Goal: Task Accomplishment & Management: Complete application form

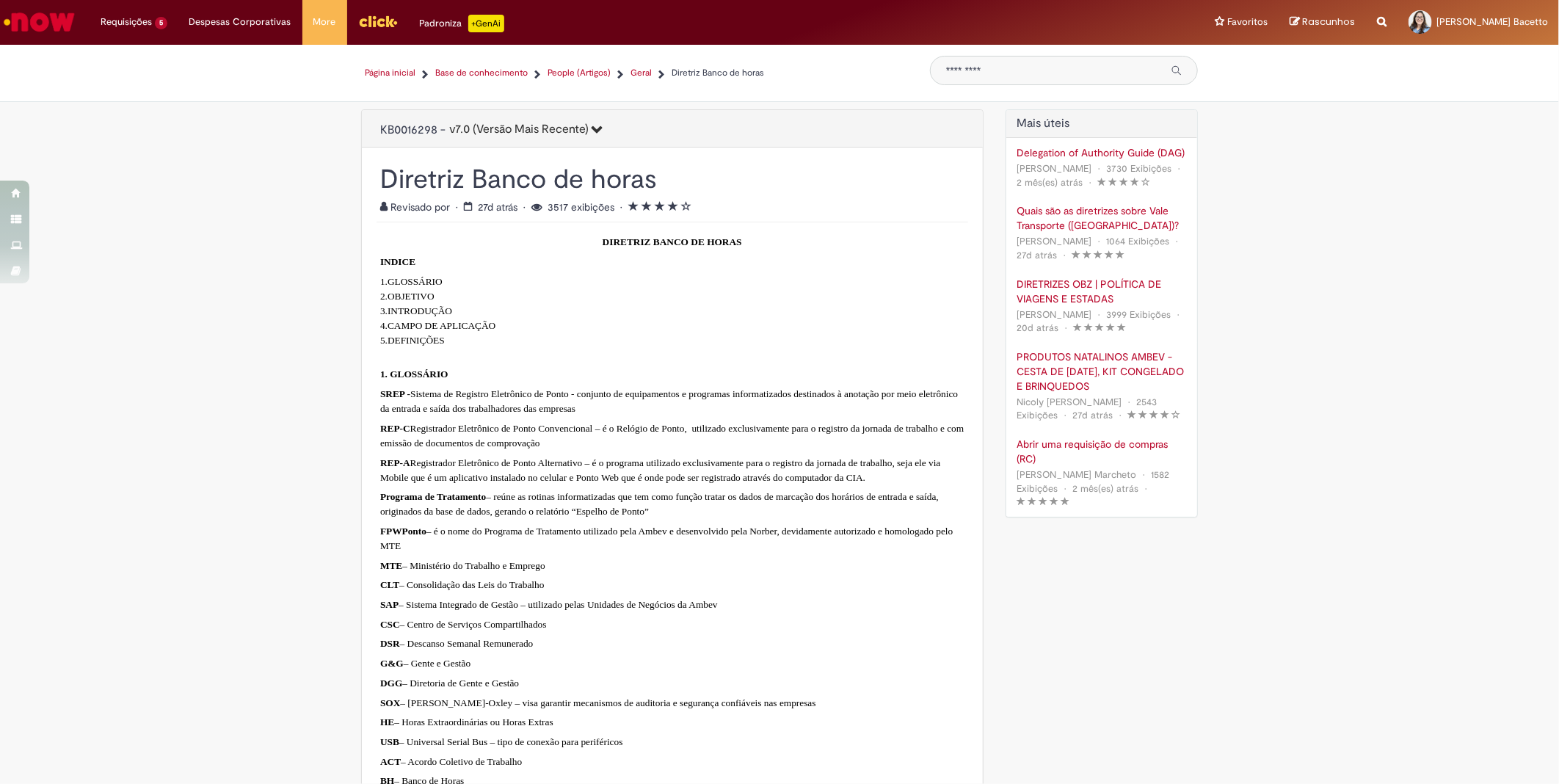
scroll to position [2283, 0]
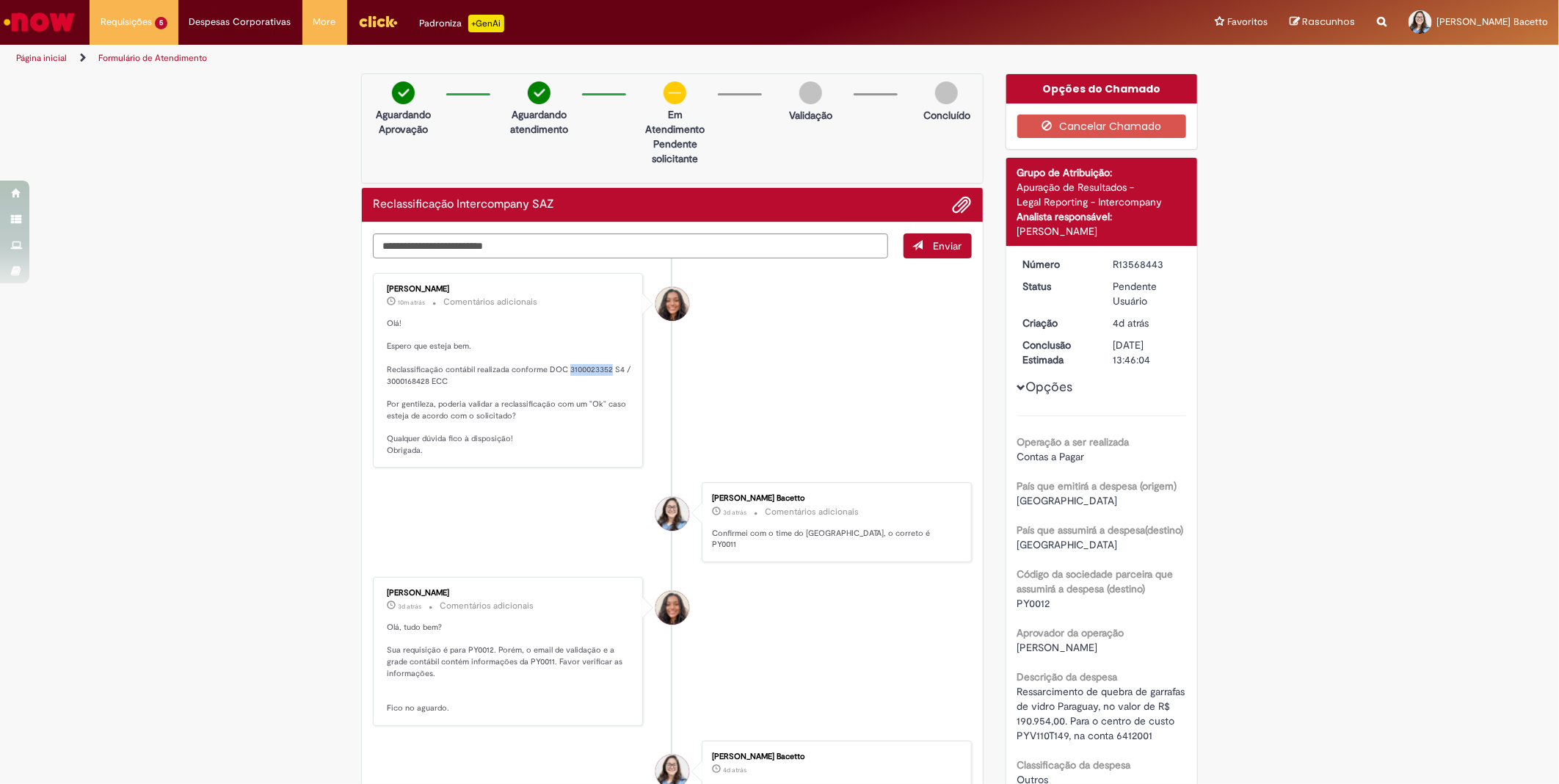
drag, startPoint x: 560, startPoint y: 371, endPoint x: 602, endPoint y: 372, distance: 42.0
click at [602, 372] on p "Olá! Espero que esteja bem. Reclassificação contábil realizada conforme DOC 310…" at bounding box center [508, 387] width 245 height 138
copy p "3100023352"
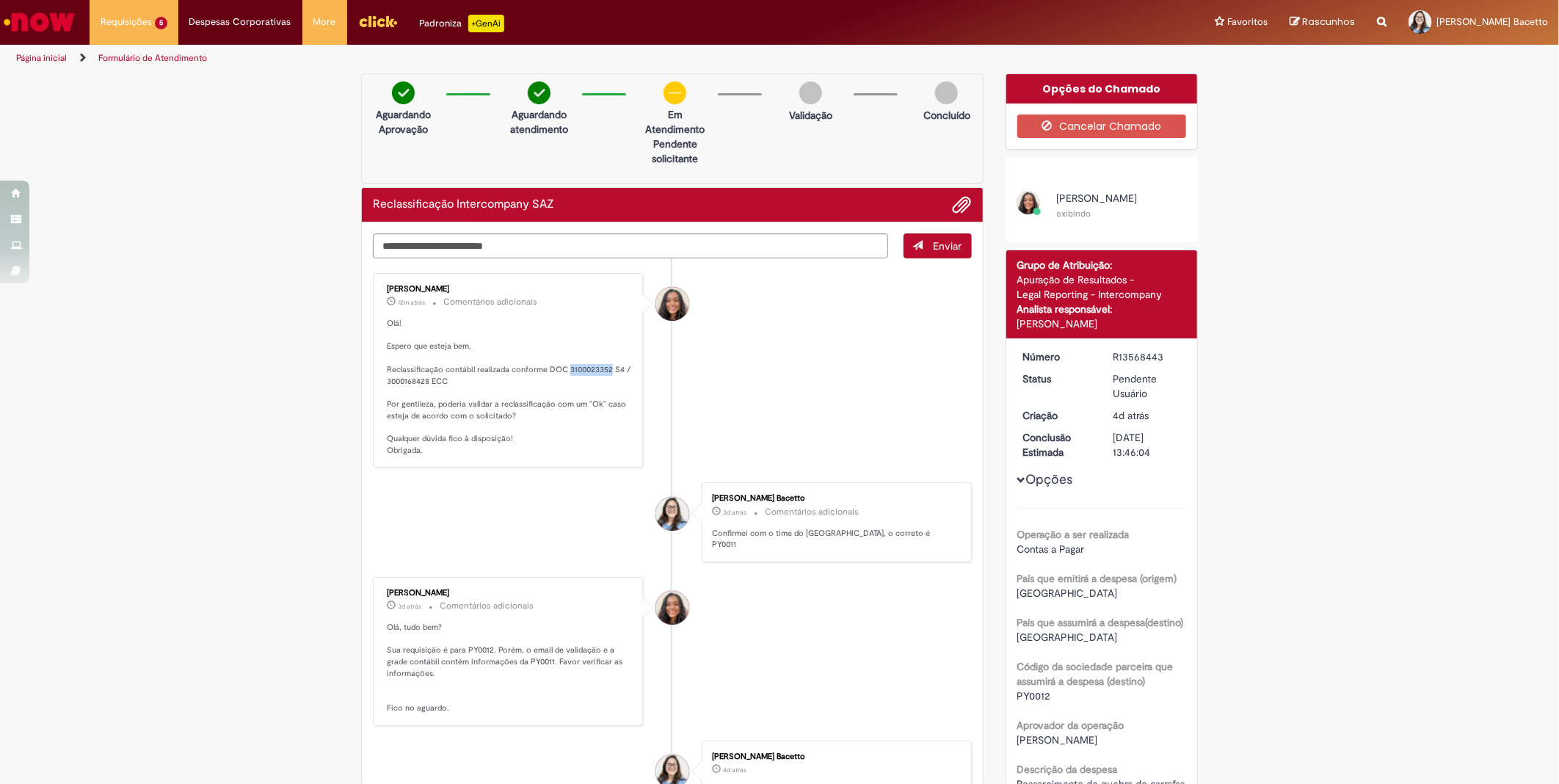
copy p "3100023352"
click at [377, 382] on div "Debora Helloisa Soares 13m atrás 13 minutos atrás Comentários adicionais Olá! E…" at bounding box center [508, 371] width 261 height 187
drag, startPoint x: 539, startPoint y: 370, endPoint x: 549, endPoint y: 382, distance: 15.6
click at [549, 382] on p "Olá! Espero que esteja bem. Reclassificação contábil realizada conforme DOC 310…" at bounding box center [508, 387] width 245 height 138
copy p "DOC 3100023352 S4 / 3000168428 ECC"
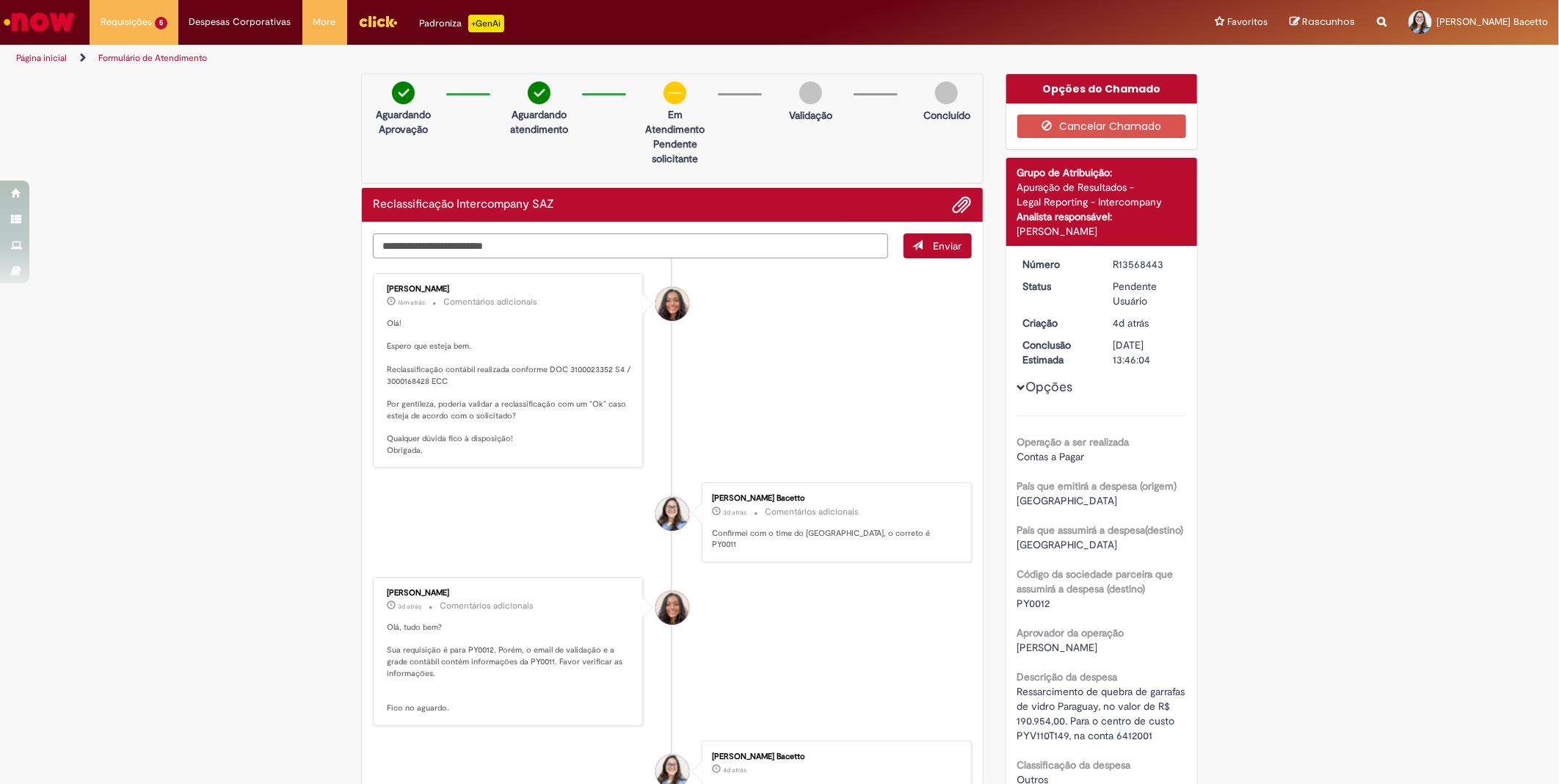
click at [450, 242] on textarea "Digite sua mensagem aqui..." at bounding box center [630, 246] width 515 height 25
type textarea "**"
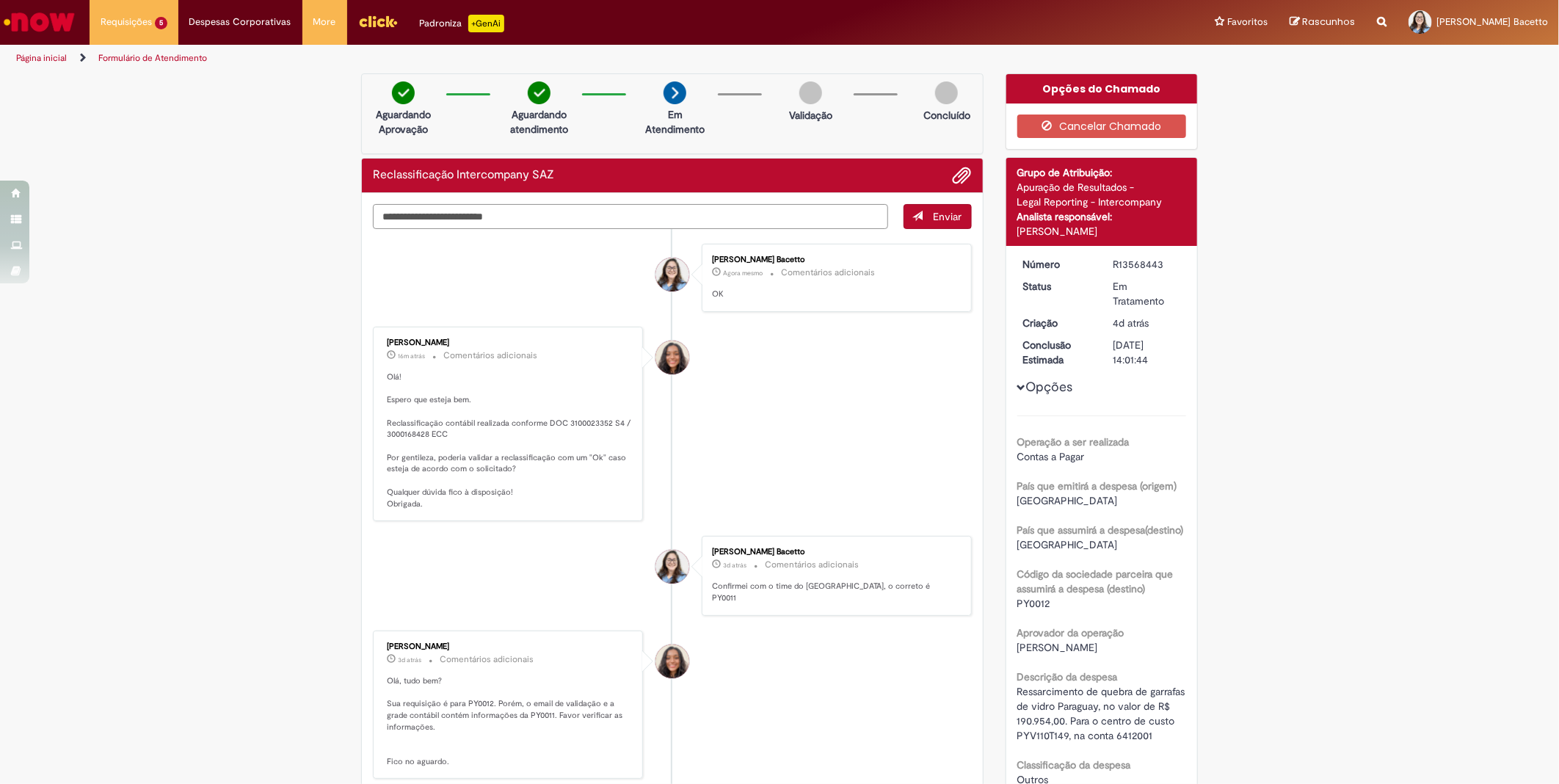
click at [599, 220] on textarea "Digite sua mensagem aqui..." at bounding box center [630, 217] width 515 height 25
type textarea "**********"
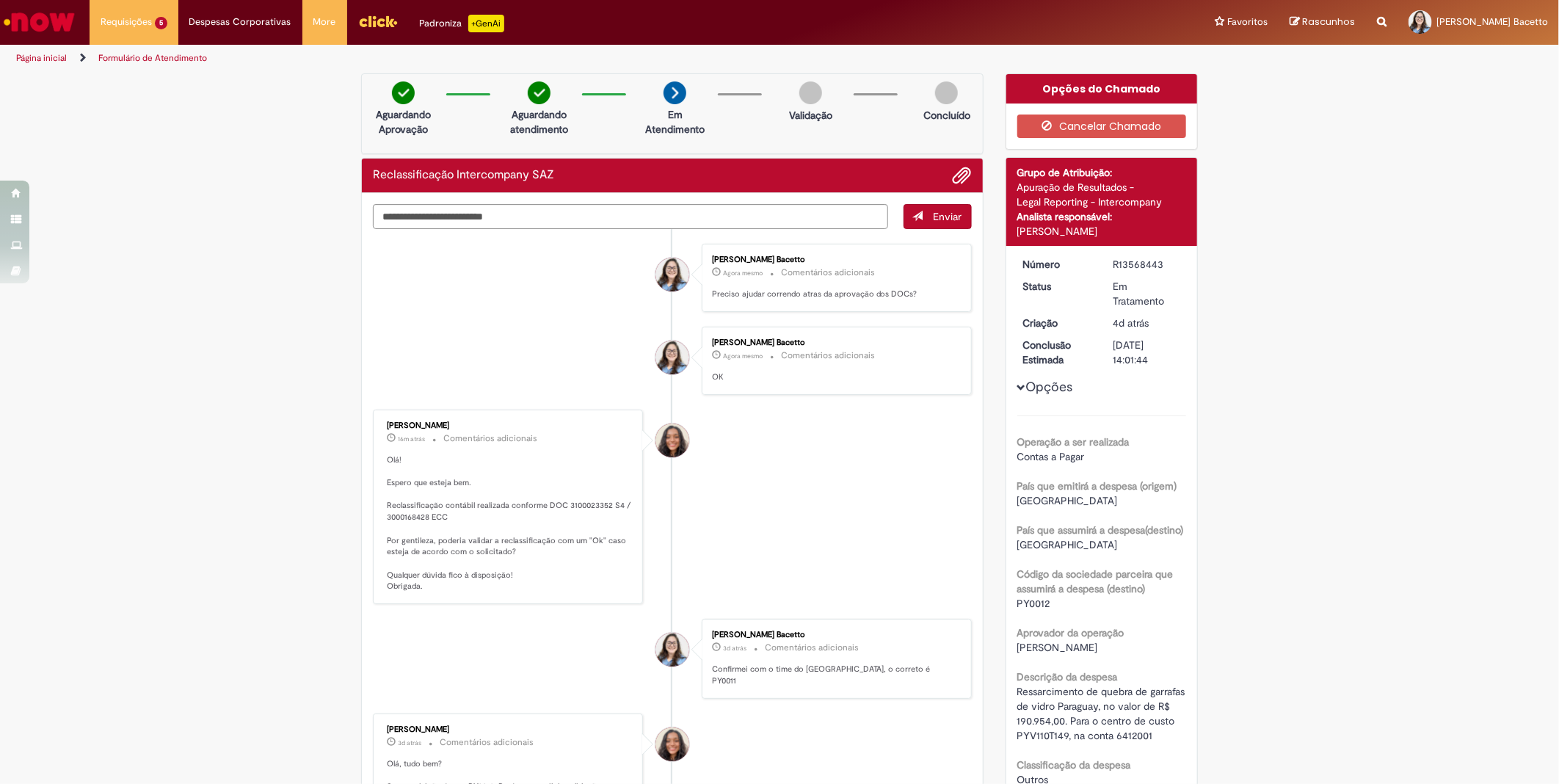
click at [865, 485] on li "Debora Helloisa Soares 16m atrás 16 minutos atrás Comentários adicionais Olá! E…" at bounding box center [672, 507] width 599 height 195
click at [155, 208] on span "7 mês(es) atrás 7 meses atrás R12676549" at bounding box center [171, 212] width 132 height 12
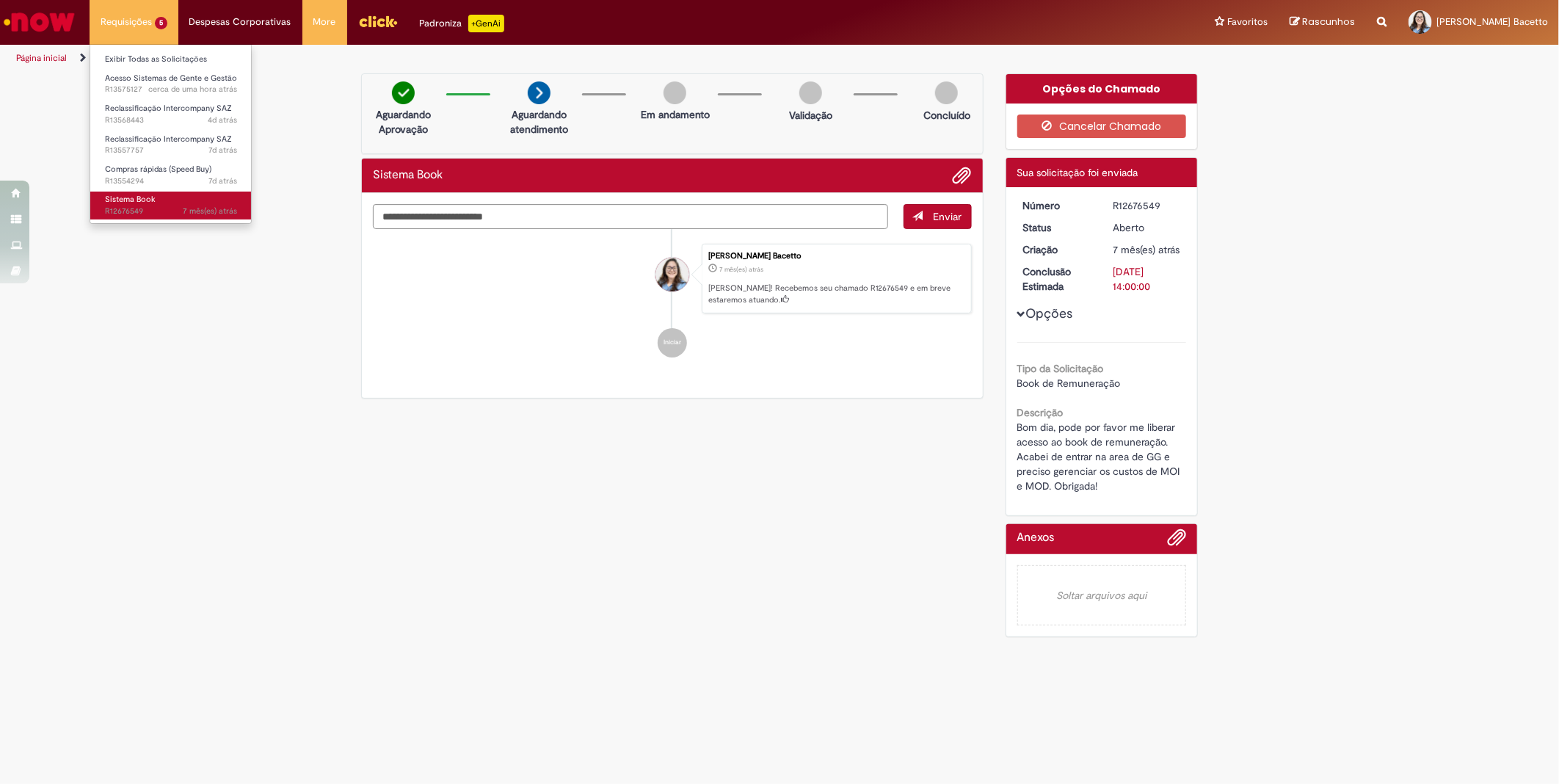
click at [166, 206] on span "7 mês(es) atrás 7 meses atrás R12676549" at bounding box center [171, 212] width 132 height 12
click at [206, 52] on link "Exibir Todas as Solicitações" at bounding box center [171, 59] width 161 height 16
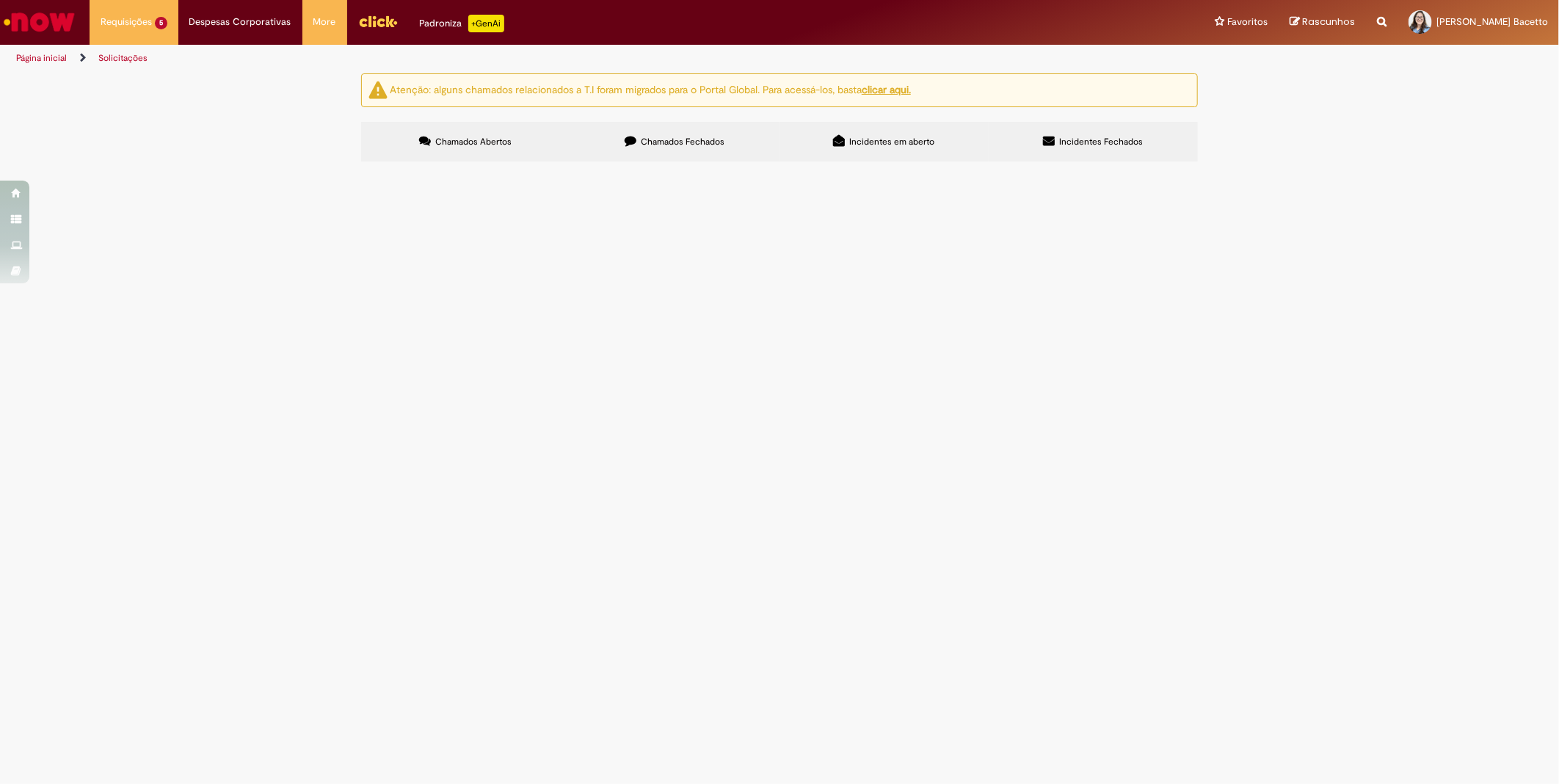
click at [700, 144] on span "Chamados Fechados" at bounding box center [683, 142] width 84 height 12
click at [147, 84] on link "Acesso Sistemas de Gente e Gestão 2h atrás 2 horas atrás R13575127" at bounding box center [171, 84] width 161 height 27
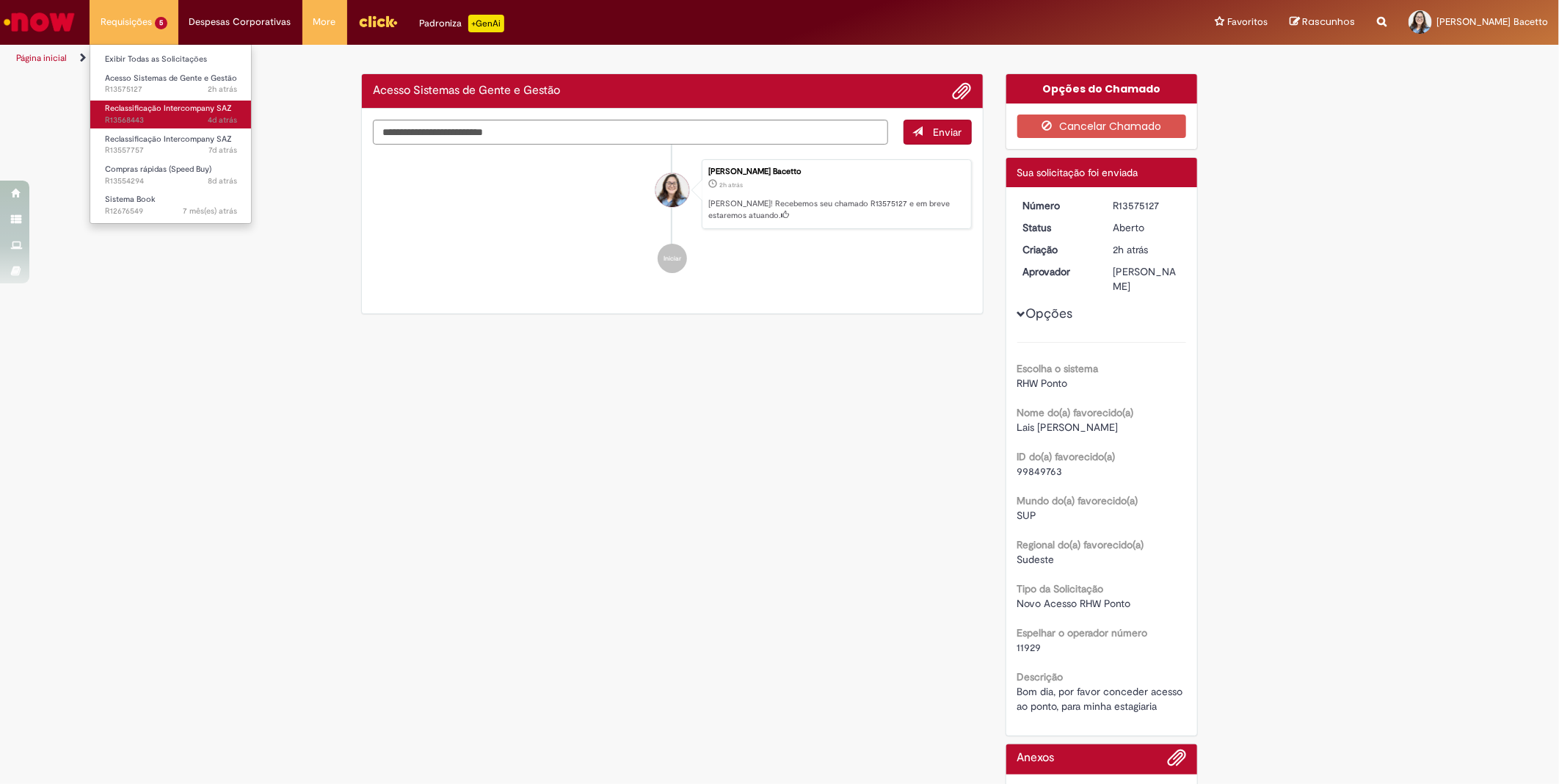
click at [154, 110] on span "Reclassificação Intercompany SAZ" at bounding box center [168, 108] width 127 height 11
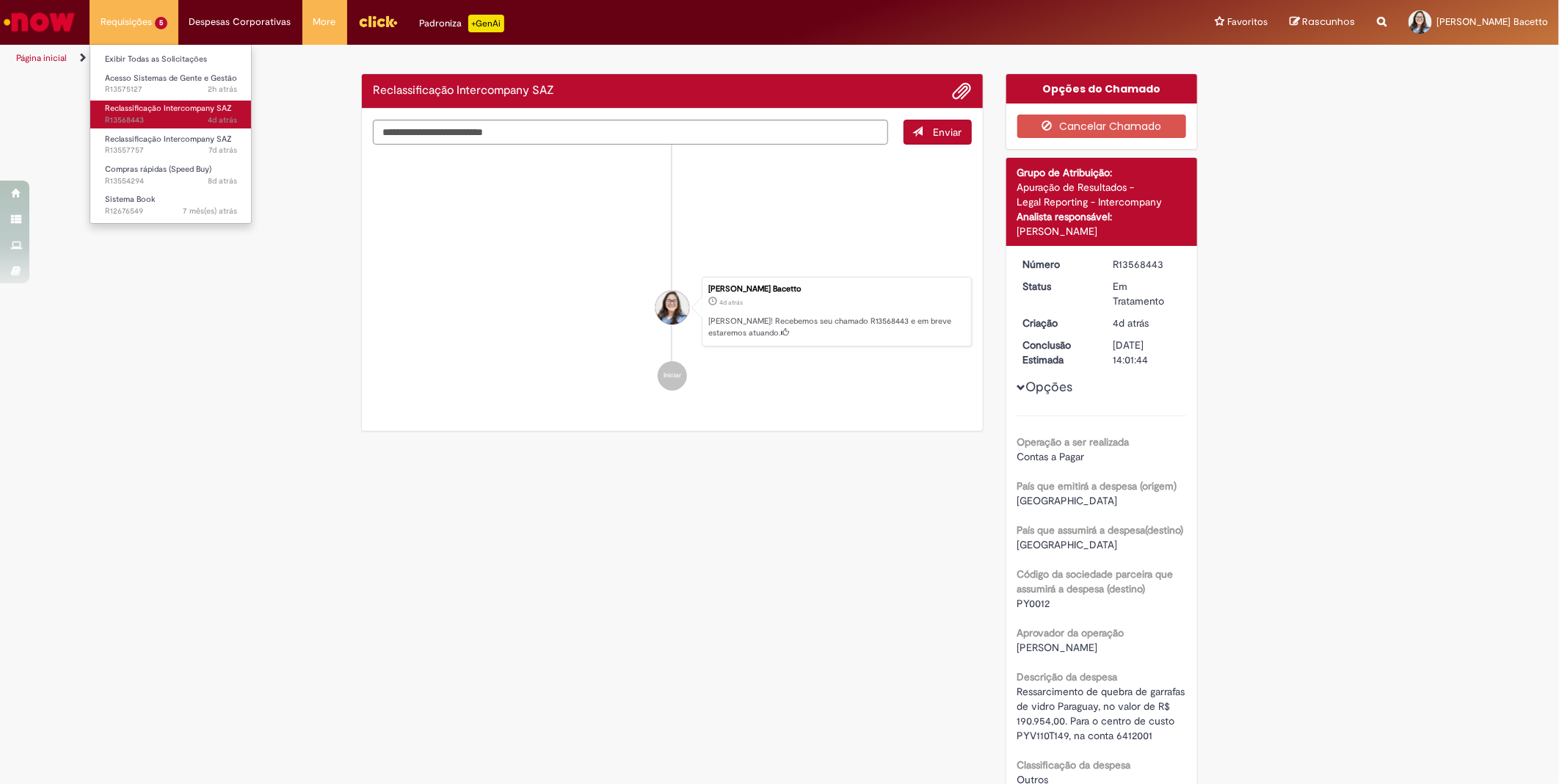
click at [154, 110] on span "Reclassificação Intercompany SAZ" at bounding box center [168, 108] width 127 height 11
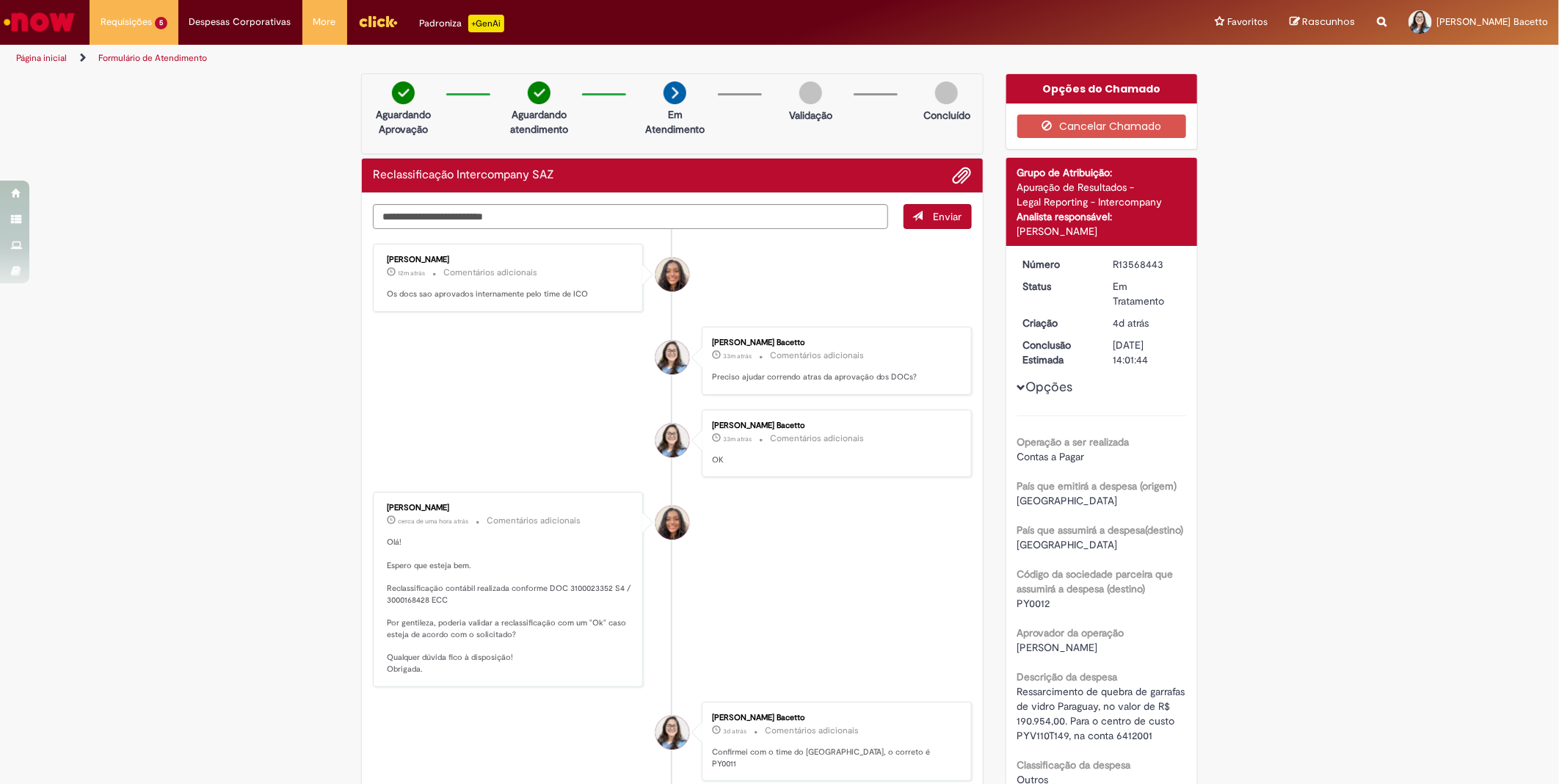
click at [1352, 284] on div "Verificar Código de Barras Aguardando Aprovação Aguardando atendimento Em Atend…" at bounding box center [779, 696] width 1559 height 1245
click at [600, 206] on textarea "Digite sua mensagem aqui..." at bounding box center [630, 217] width 515 height 25
type textarea "*********"
click at [934, 210] on span "Enviar" at bounding box center [948, 217] width 29 height 13
